Goal: Check status: Check status

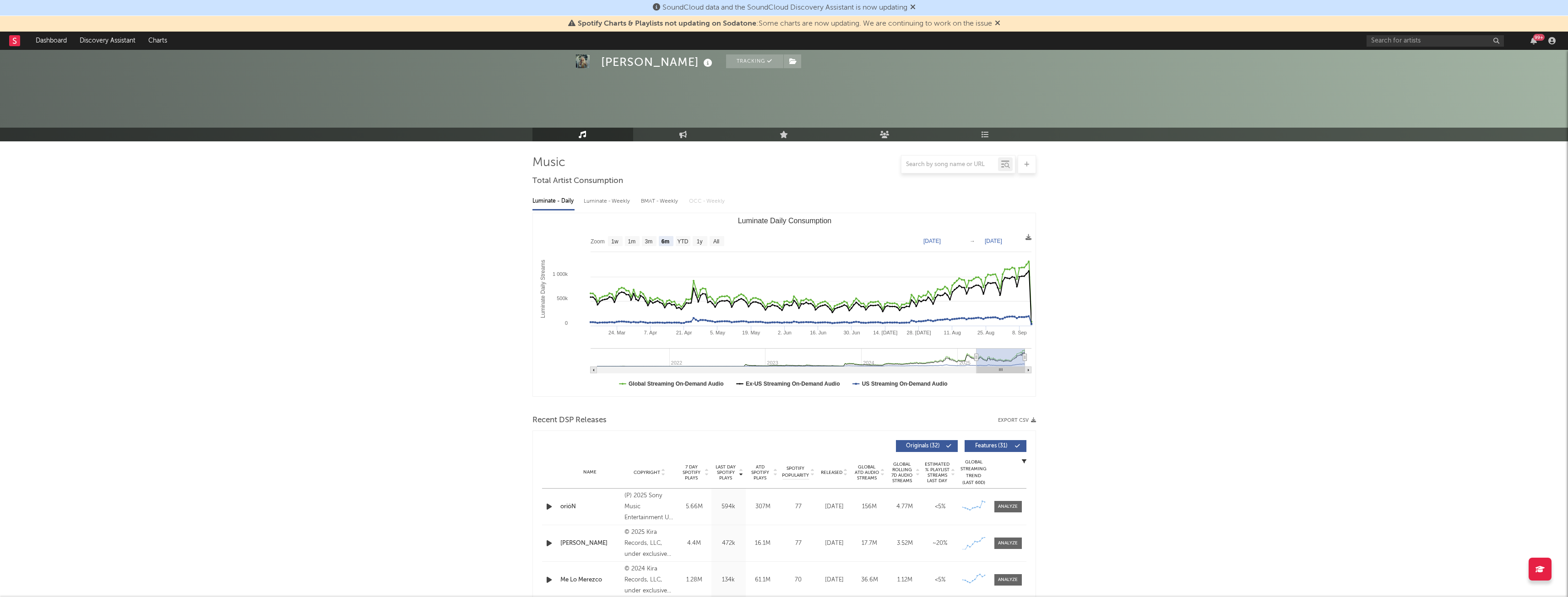
select select "6m"
select select "1w"
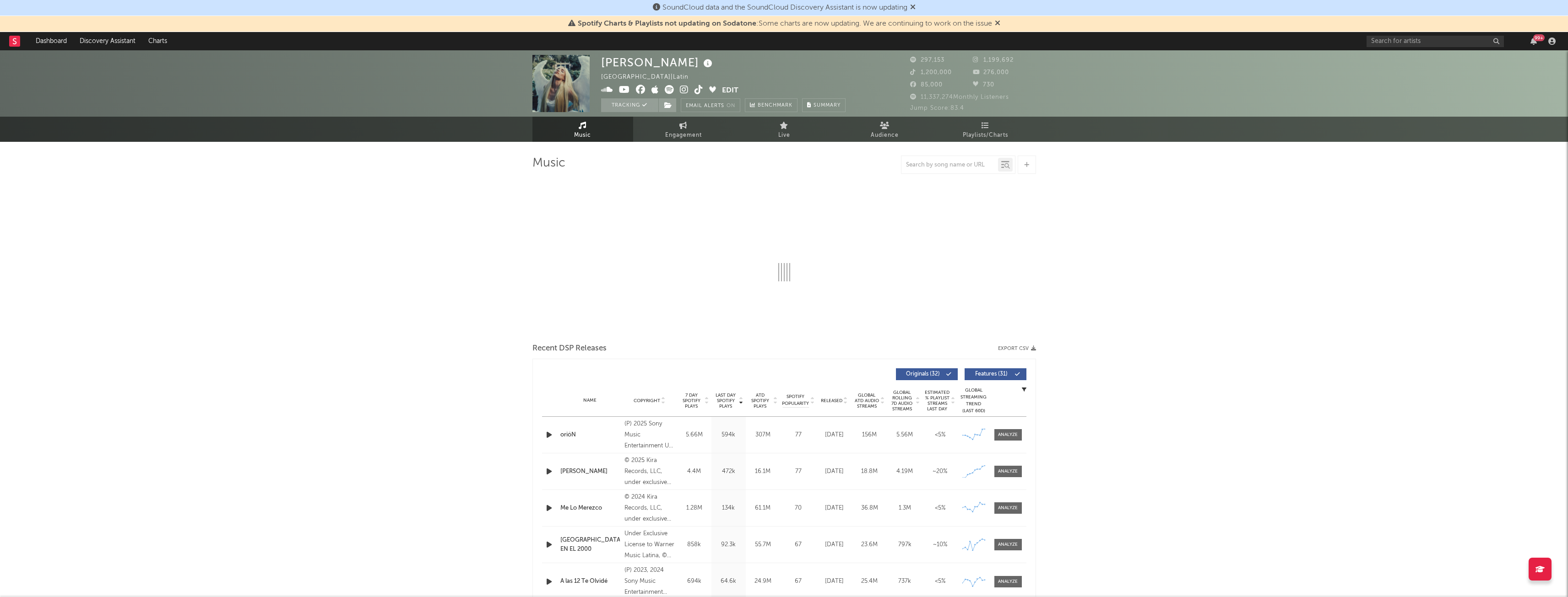
select select "6m"
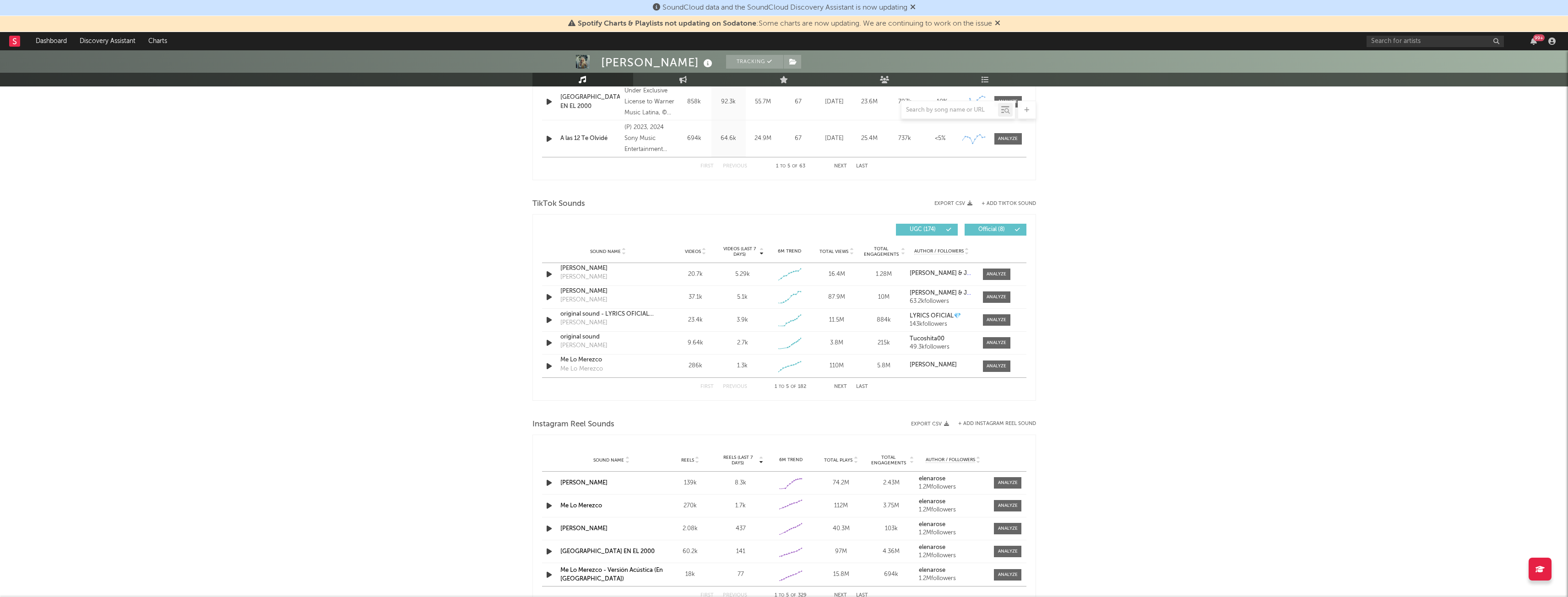
scroll to position [516, 0]
click at [1003, 271] on div at bounding box center [996, 273] width 20 height 7
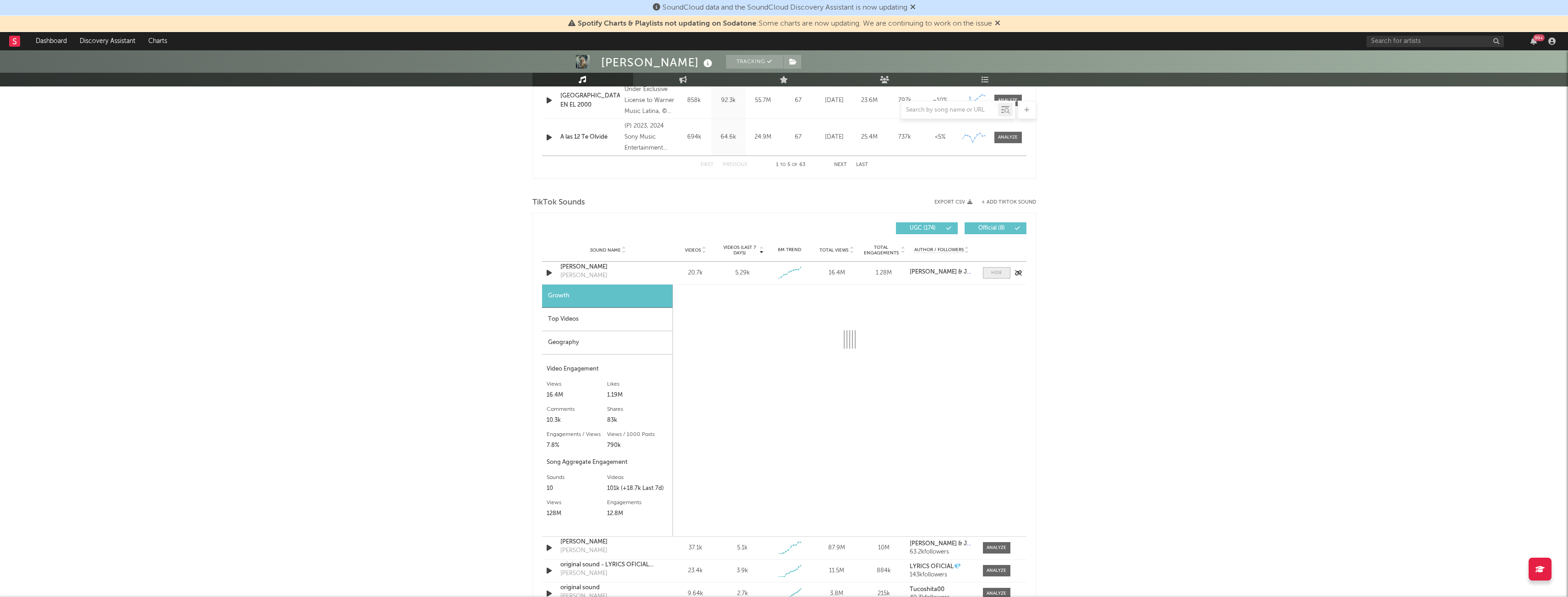
select select "1w"
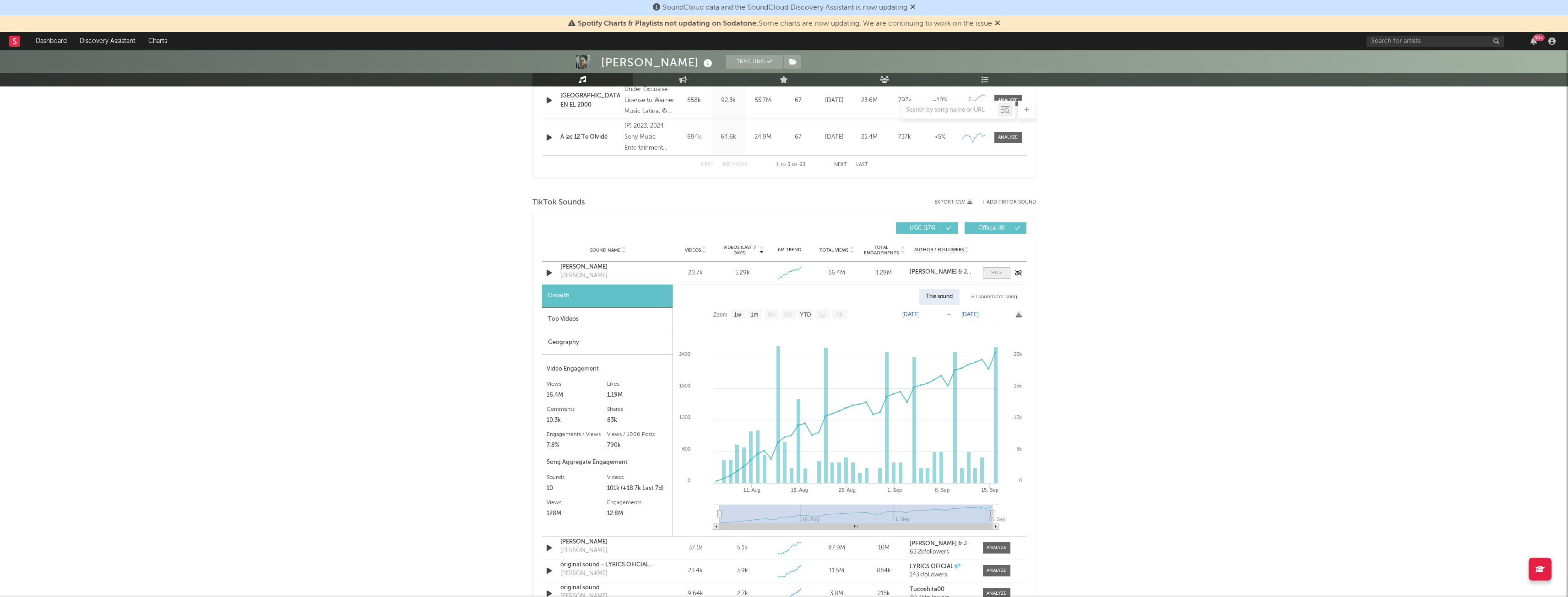
click at [1003, 273] on span at bounding box center [996, 273] width 28 height 12
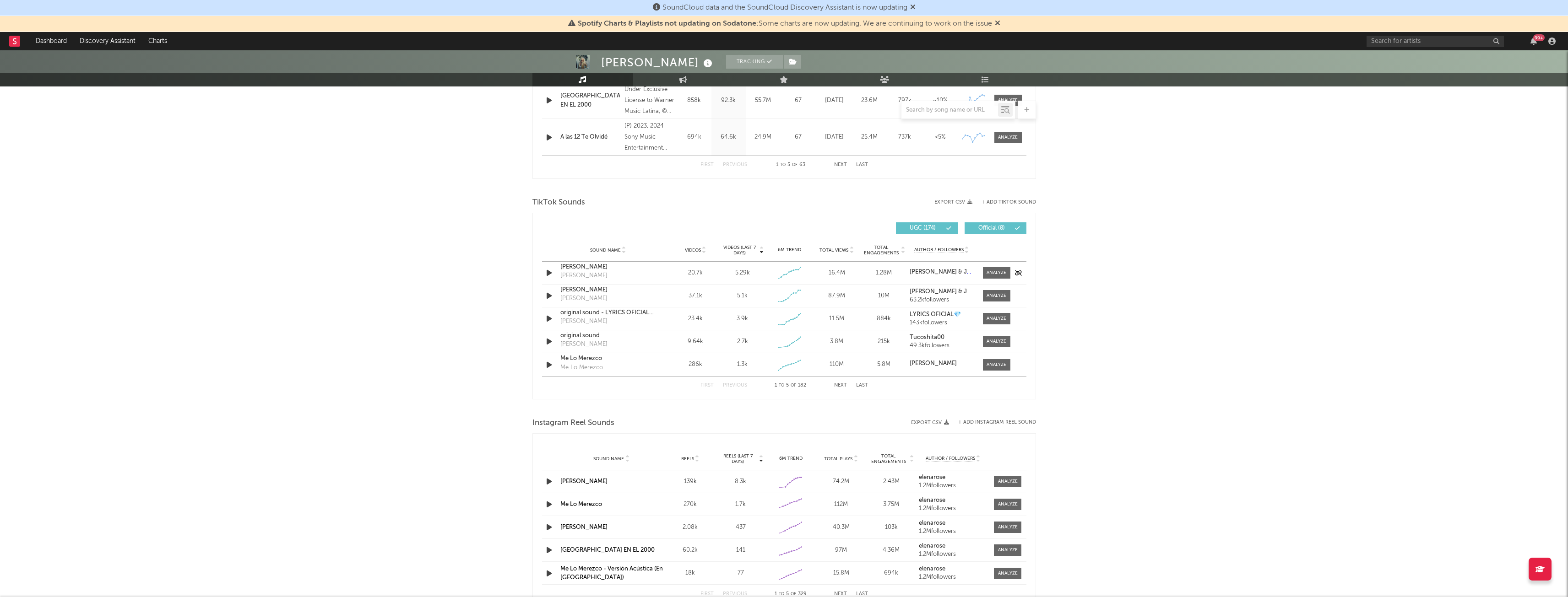
click at [595, 266] on div "[PERSON_NAME]" at bounding box center [608, 267] width 96 height 9
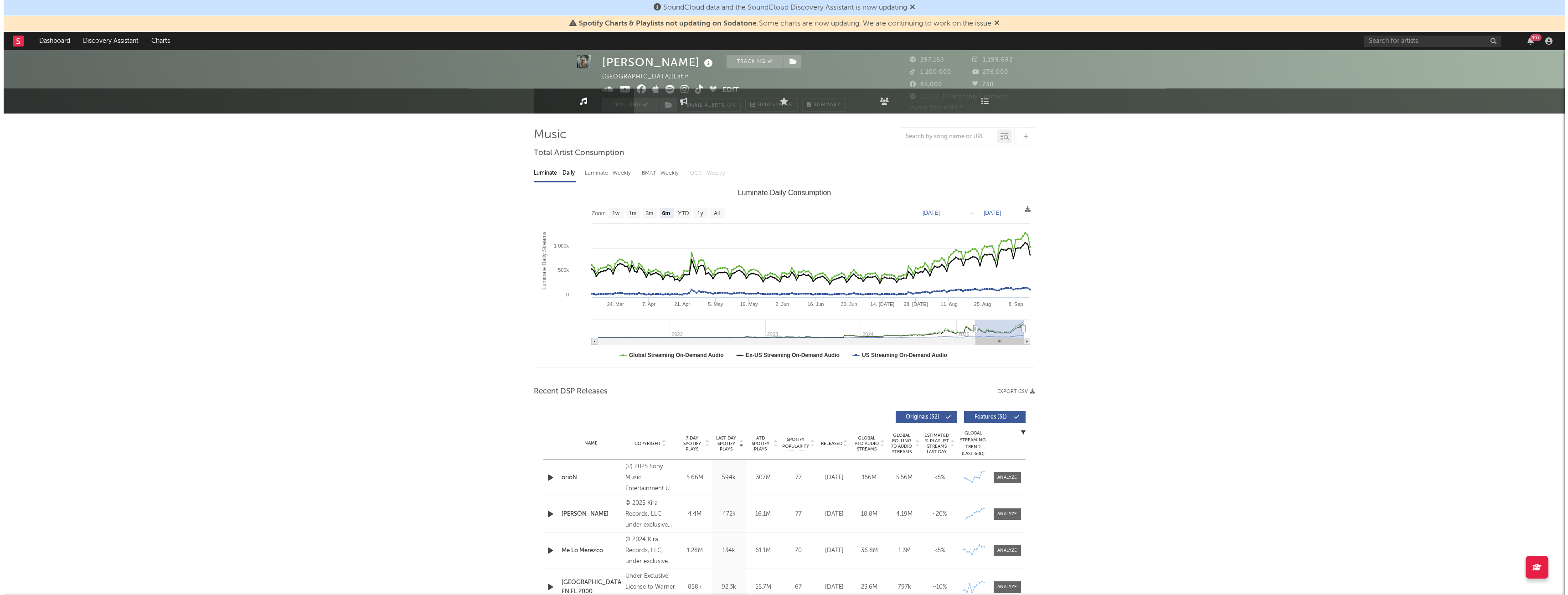
scroll to position [0, 0]
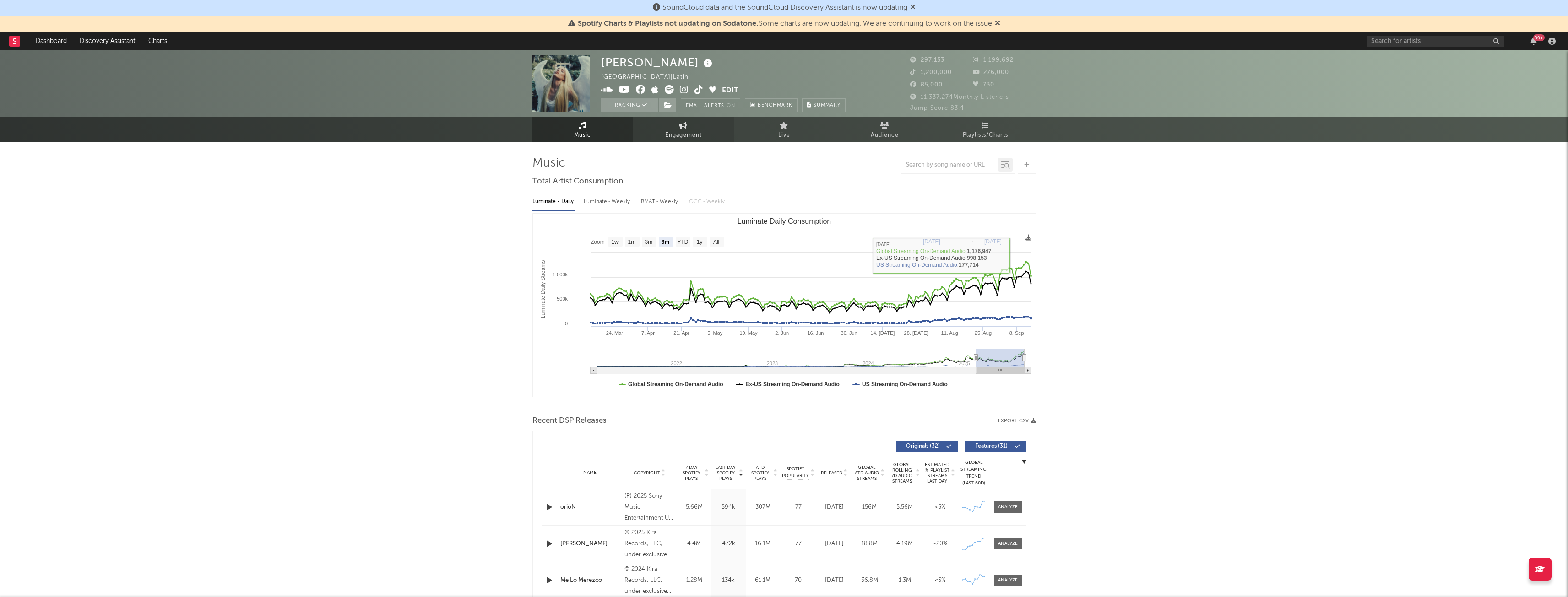
click at [684, 130] on span "Engagement" at bounding box center [683, 136] width 37 height 11
select select "1w"
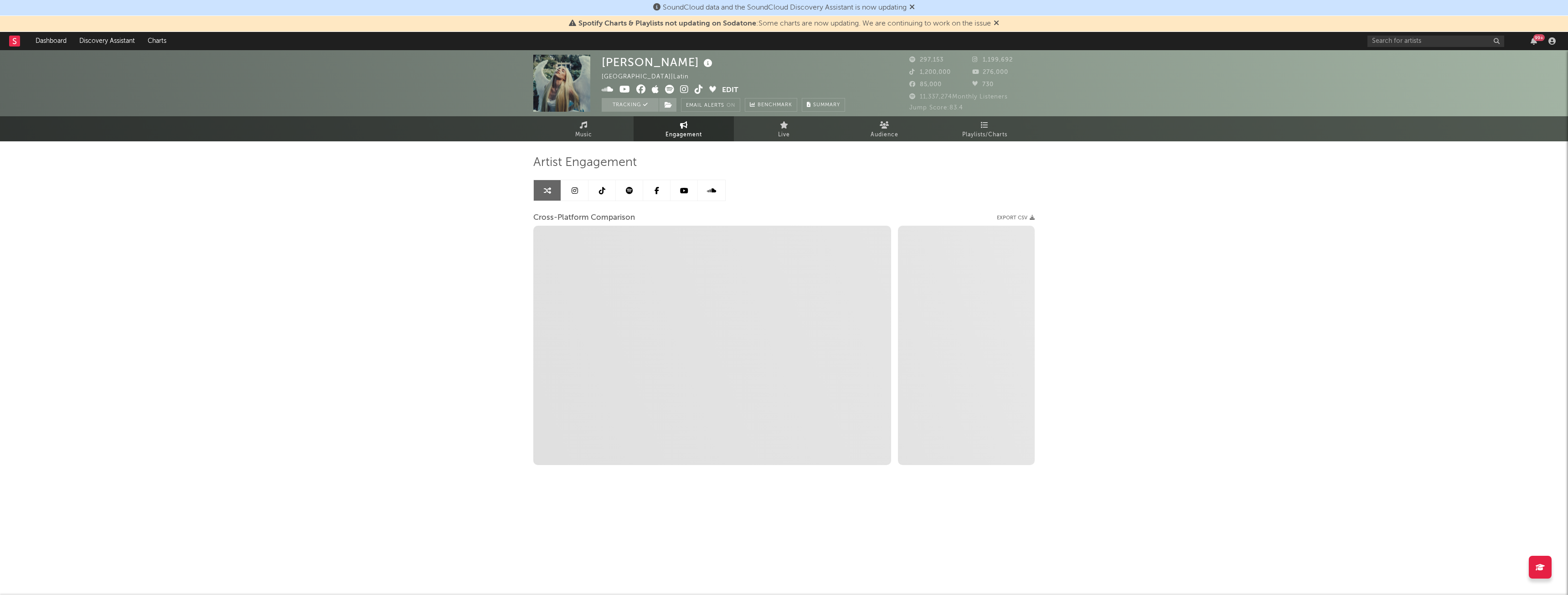
select select "1m"
